Goal: Transaction & Acquisition: Download file/media

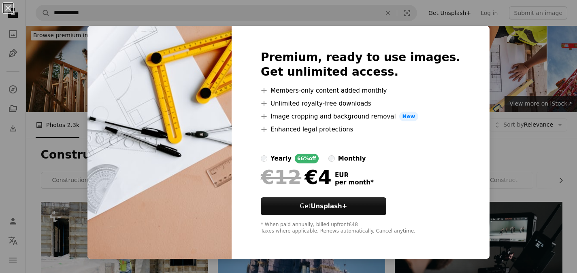
scroll to position [162, 0]
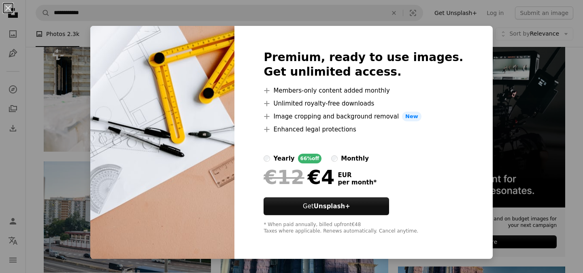
drag, startPoint x: 517, startPoint y: 58, endPoint x: 462, endPoint y: 79, distance: 58.8
click at [517, 59] on div "An X shape Premium, ready to use images. Get unlimited access. A plus sign Memb…" at bounding box center [291, 136] width 583 height 273
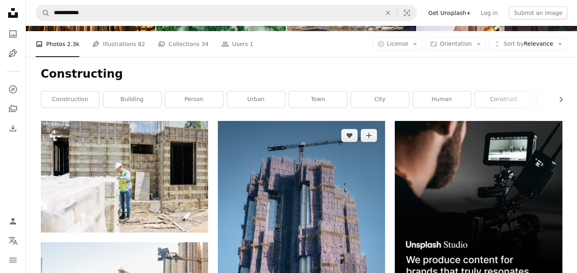
scroll to position [121, 0]
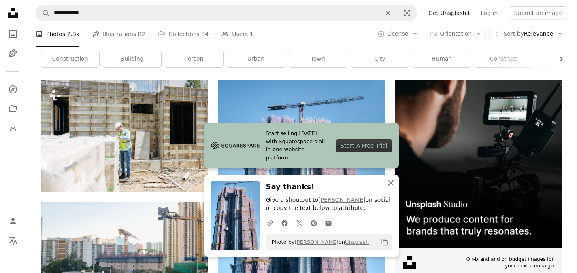
click at [390, 183] on icon "button" at bounding box center [391, 183] width 6 height 6
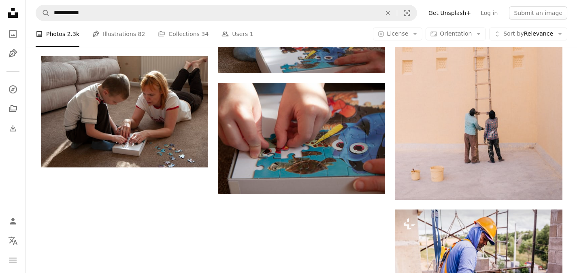
scroll to position [1183, 0]
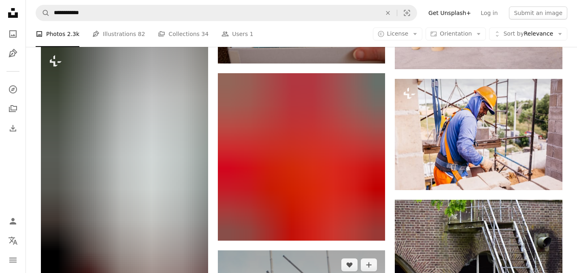
scroll to position [1304, 0]
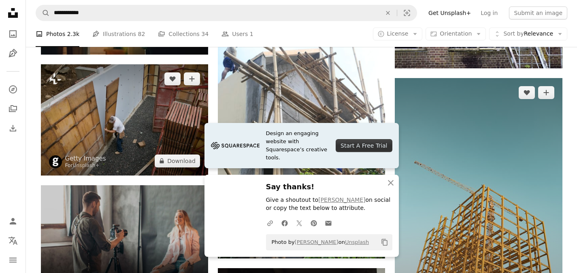
scroll to position [1547, 0]
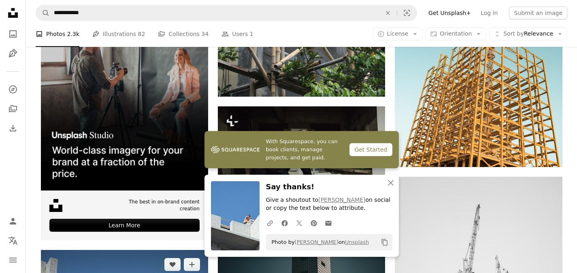
scroll to position [1789, 0]
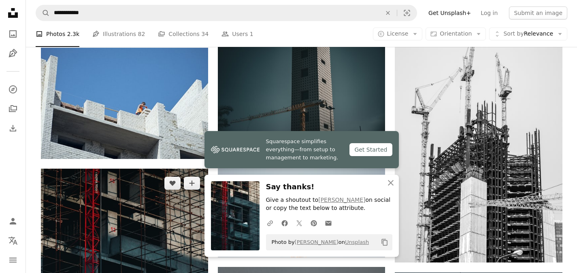
scroll to position [1911, 0]
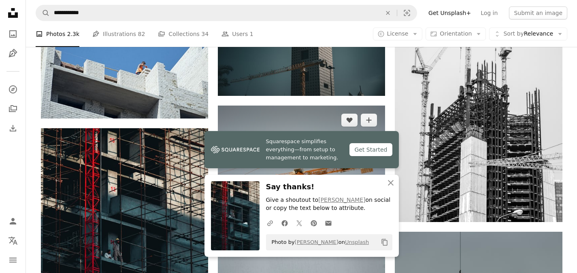
click at [372, 196] on link "Arrow pointing down" at bounding box center [368, 202] width 16 height 13
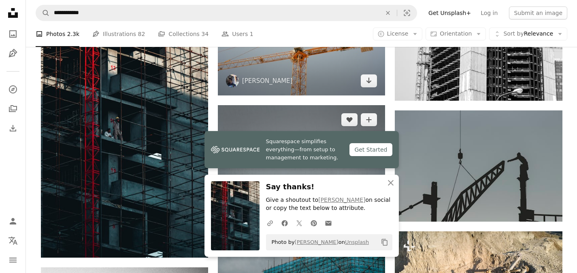
scroll to position [2113, 0]
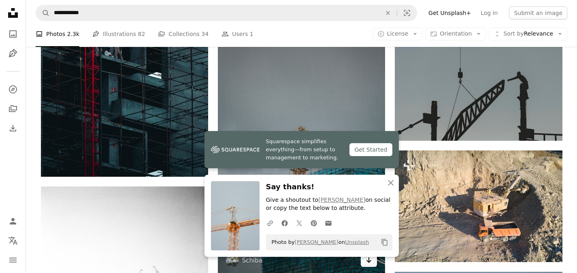
click at [369, 255] on icon "Arrow pointing down" at bounding box center [368, 260] width 6 height 10
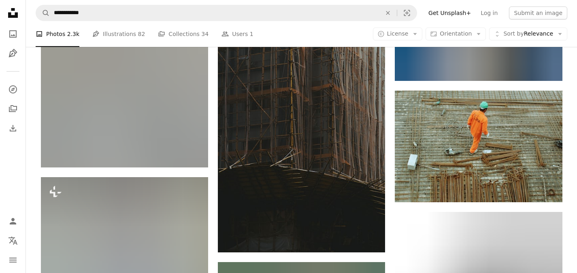
scroll to position [2558, 0]
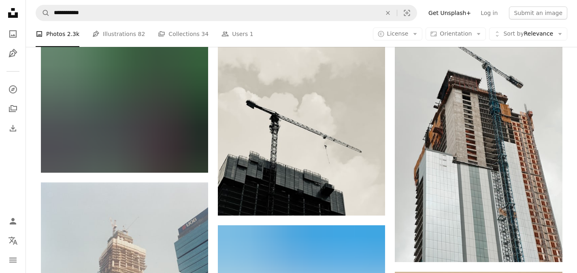
scroll to position [3084, 0]
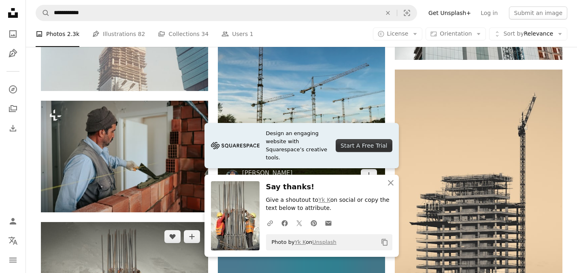
scroll to position [3205, 0]
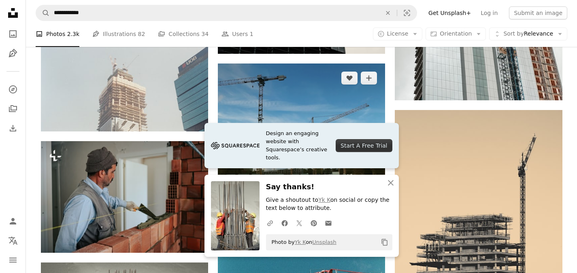
click at [370, 211] on icon "Arrow pointing down" at bounding box center [368, 216] width 6 height 10
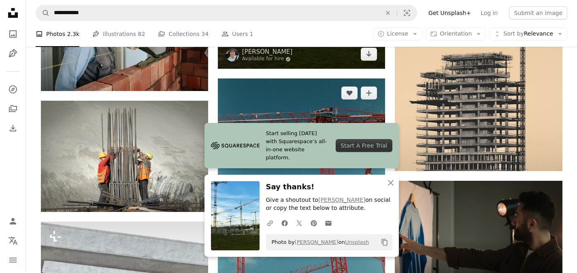
scroll to position [3327, 0]
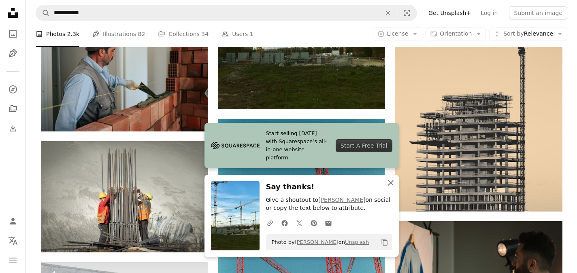
click at [390, 181] on icon "An X shape" at bounding box center [391, 183] width 10 height 10
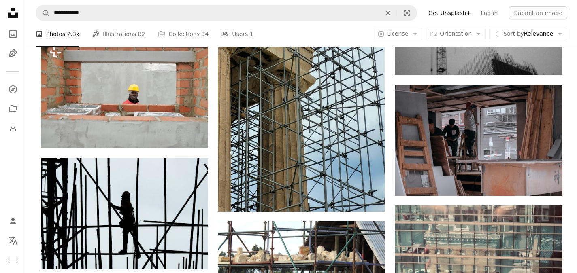
scroll to position [3853, 0]
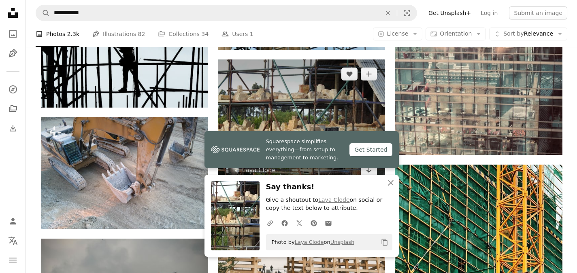
scroll to position [4055, 0]
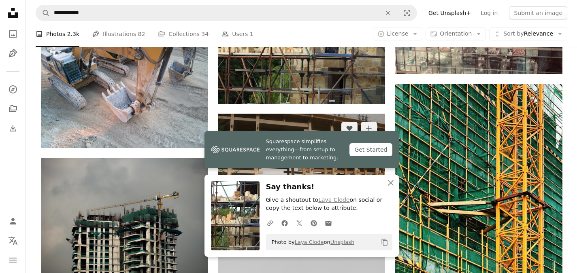
click at [363, 204] on link "Arrow pointing down" at bounding box center [368, 210] width 16 height 13
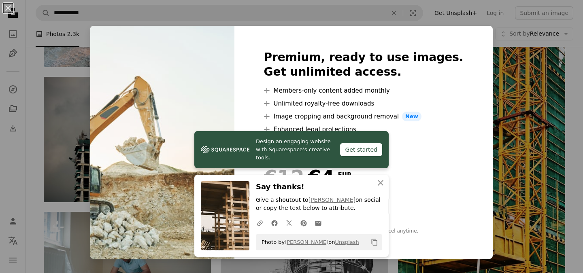
click at [494, 134] on div "An X shape Design an engaging website with Squarespace’s creative tools. Get st…" at bounding box center [291, 136] width 583 height 273
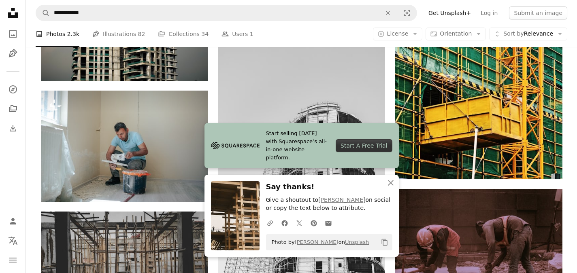
scroll to position [4338, 0]
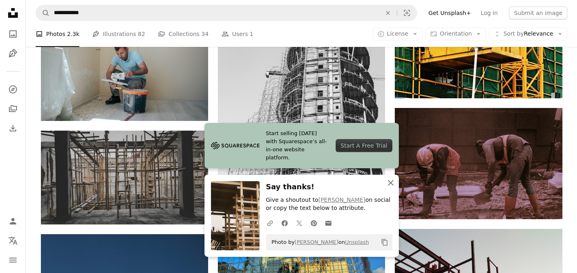
click at [390, 182] on icon "button" at bounding box center [391, 183] width 6 height 6
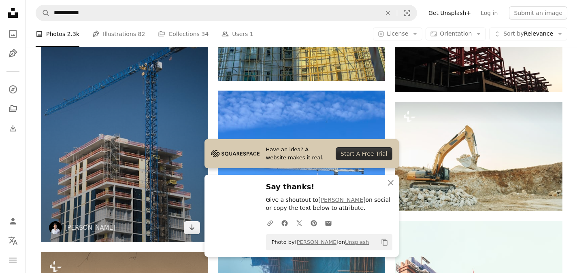
scroll to position [4662, 0]
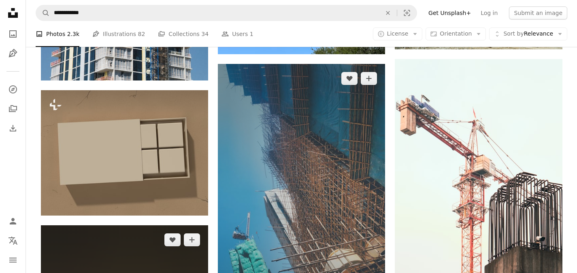
scroll to position [4783, 0]
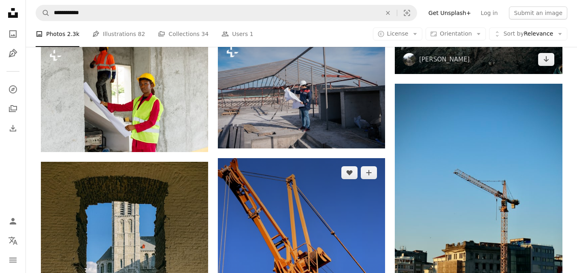
scroll to position [5471, 0]
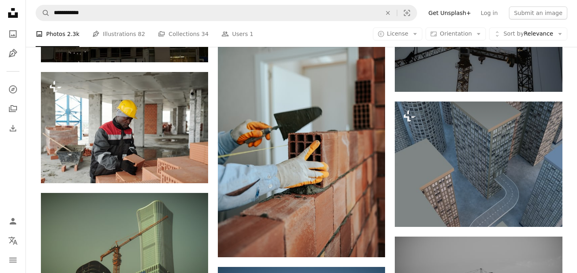
scroll to position [6361, 0]
